Goal: Transaction & Acquisition: Purchase product/service

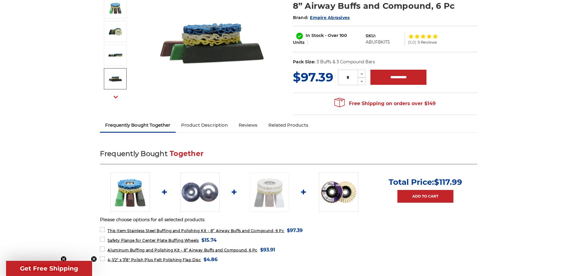
scroll to position [182, 0]
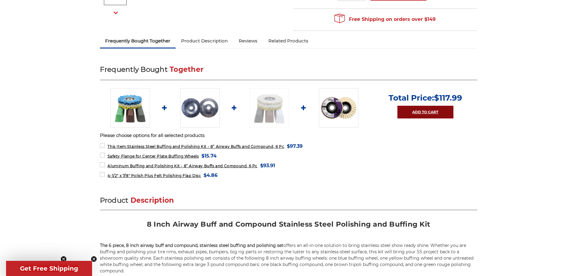
click at [416, 115] on link "Add to Cart" at bounding box center [426, 112] width 56 height 13
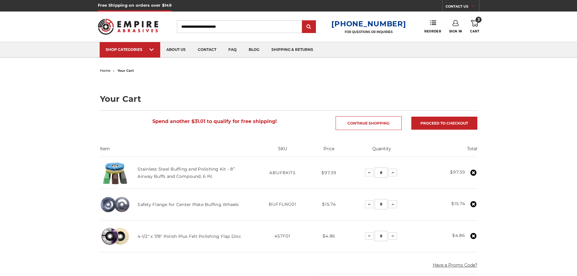
click at [203, 23] on input "Search" at bounding box center [239, 26] width 125 height 13
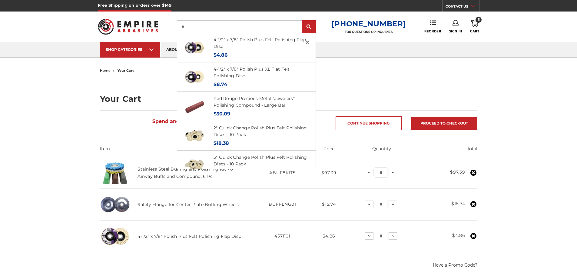
type input "*"
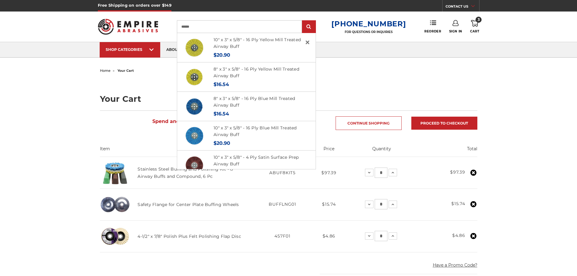
type input "******"
click at [303, 21] on input "submit" at bounding box center [309, 27] width 12 height 12
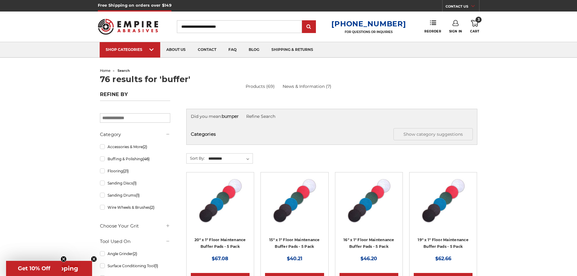
click at [213, 28] on input "Search" at bounding box center [239, 26] width 125 height 13
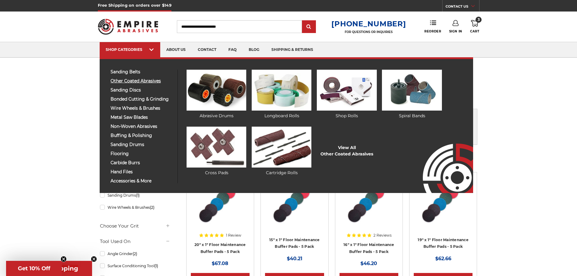
click at [144, 82] on span "other coated abrasives" at bounding box center [142, 81] width 63 height 5
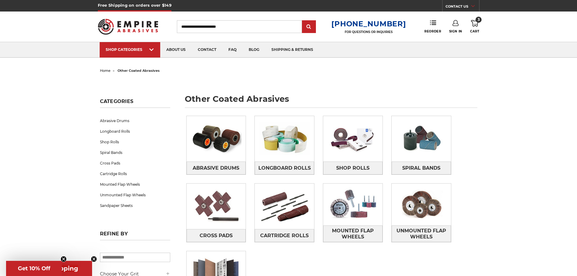
click at [227, 27] on input "Search" at bounding box center [239, 26] width 125 height 13
type input "*****"
click at [303, 21] on input "submit" at bounding box center [309, 27] width 12 height 12
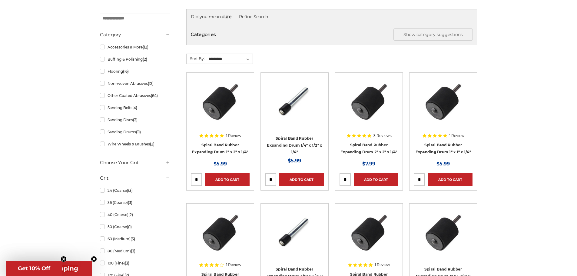
scroll to position [91, 0]
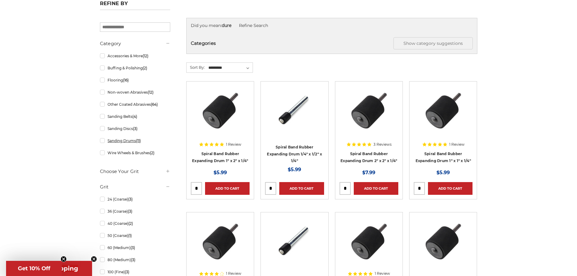
click at [101, 142] on link "Sanding Drums (11)" at bounding box center [135, 140] width 70 height 11
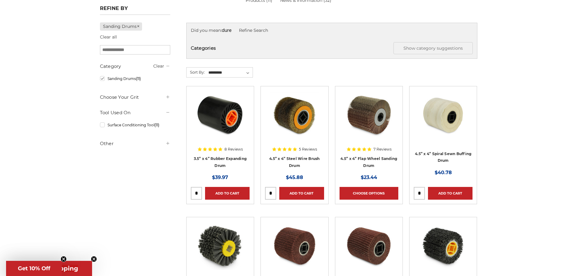
scroll to position [91, 0]
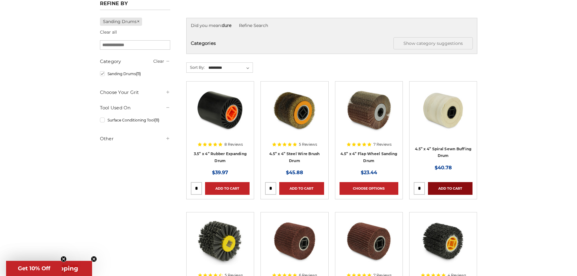
click at [456, 188] on link "Add to Cart" at bounding box center [450, 188] width 45 height 13
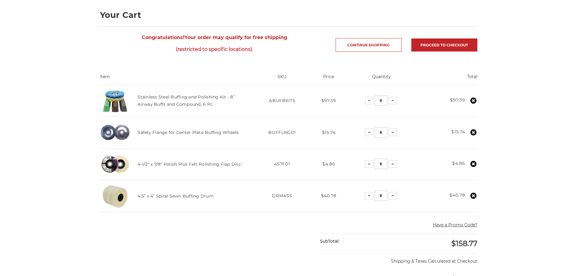
scroll to position [91, 0]
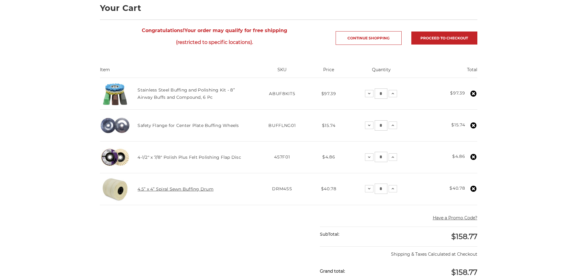
click at [178, 191] on link "4.5” x 4” Spiral Sewn Buffing Drum" at bounding box center [176, 188] width 76 height 5
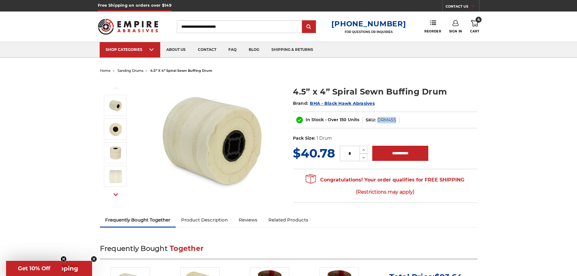
drag, startPoint x: 378, startPoint y: 119, endPoint x: 402, endPoint y: 118, distance: 24.0
click at [402, 118] on div "In Stock - Over 150 Units SKU: DRM4SS" at bounding box center [385, 120] width 185 height 17
copy dd "DRM4SS"
